Goal: Find specific page/section: Find specific page/section

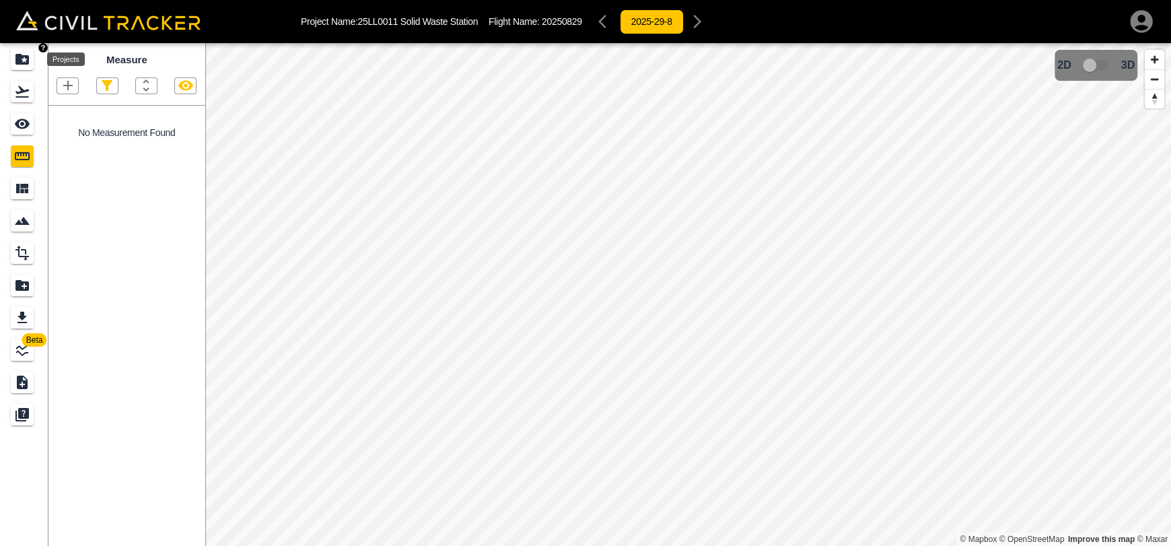
click at [15, 57] on icon "Projects" at bounding box center [22, 59] width 16 height 16
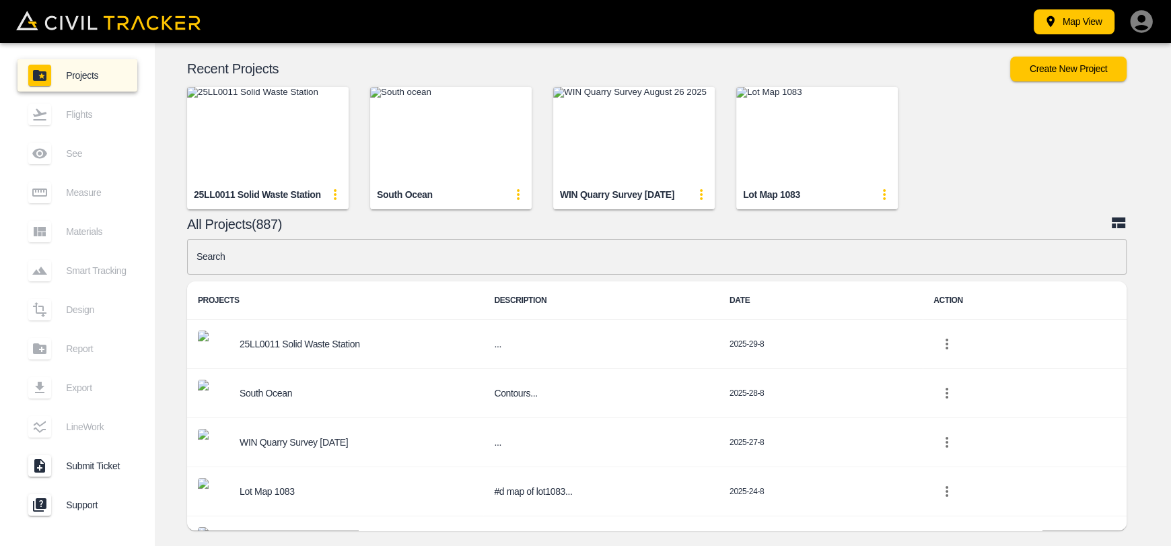
click at [433, 119] on img "button" at bounding box center [451, 134] width 162 height 94
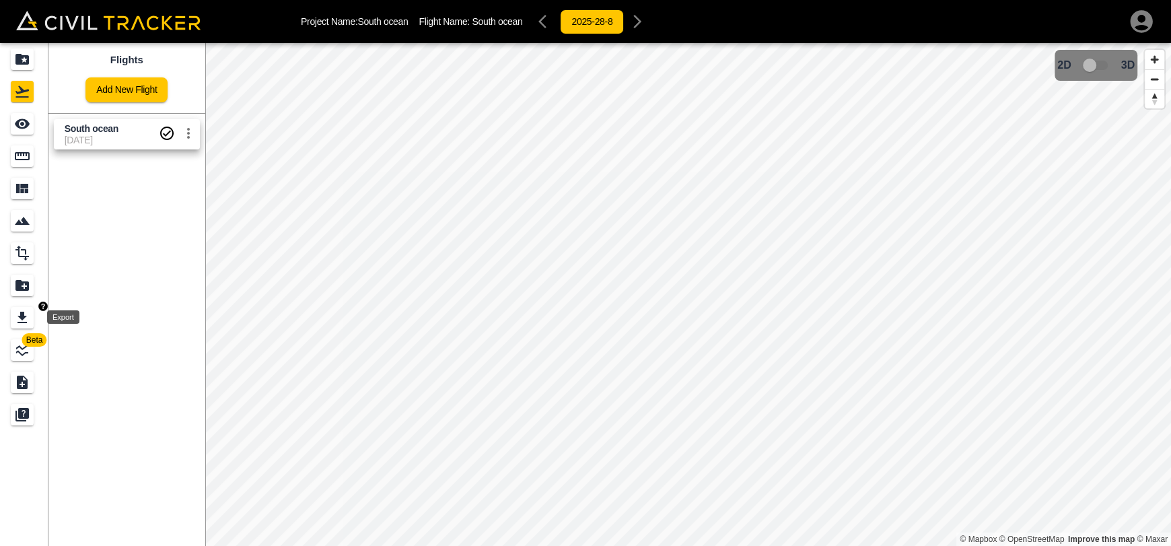
click at [18, 320] on icon "Export" at bounding box center [22, 318] width 16 height 16
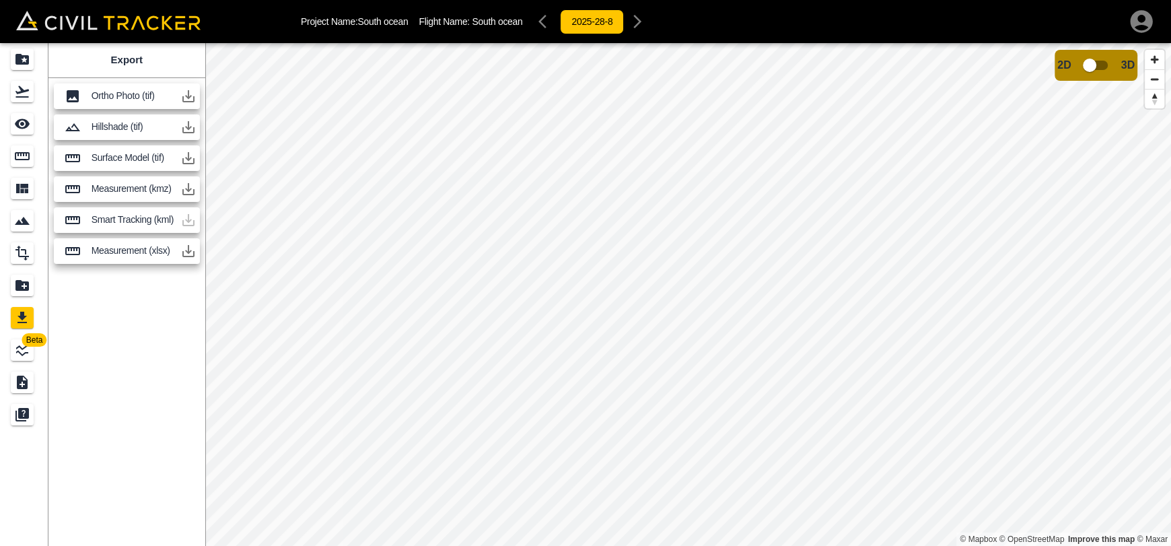
click at [184, 94] on icon "button" at bounding box center [188, 96] width 16 height 16
click at [186, 97] on icon "button" at bounding box center [188, 96] width 16 height 16
